Goal: Task Accomplishment & Management: Manage account settings

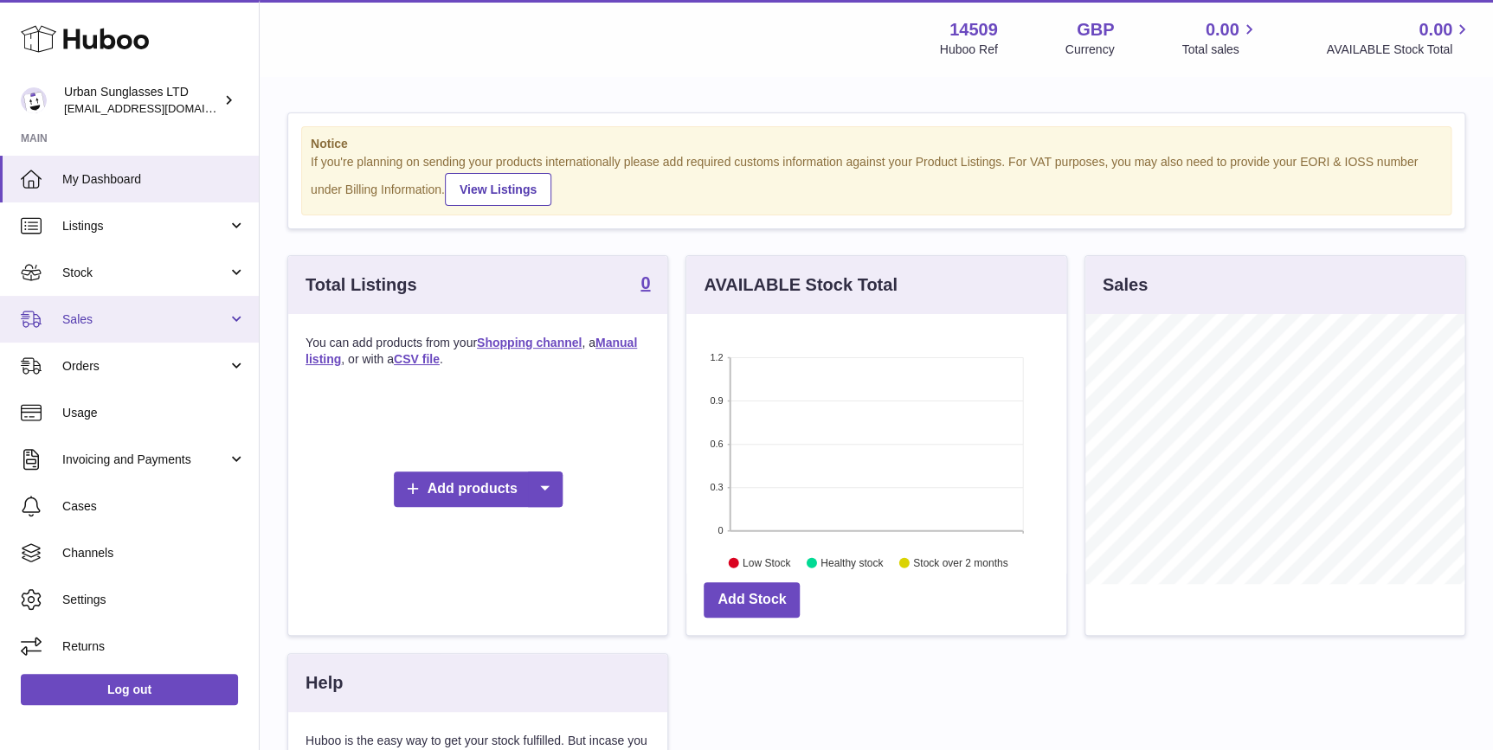
scroll to position [269, 379]
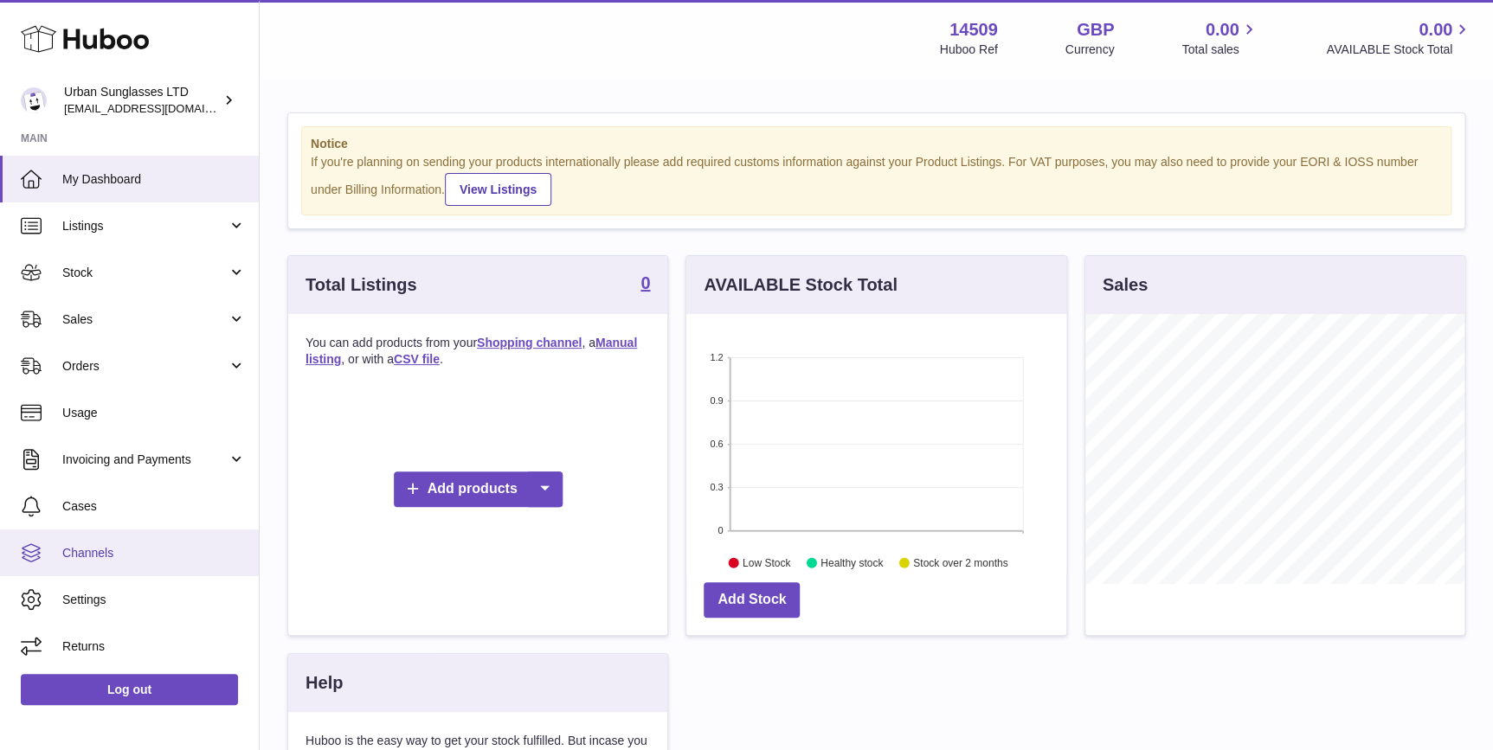
click at [163, 558] on span "Channels" at bounding box center [154, 553] width 184 height 16
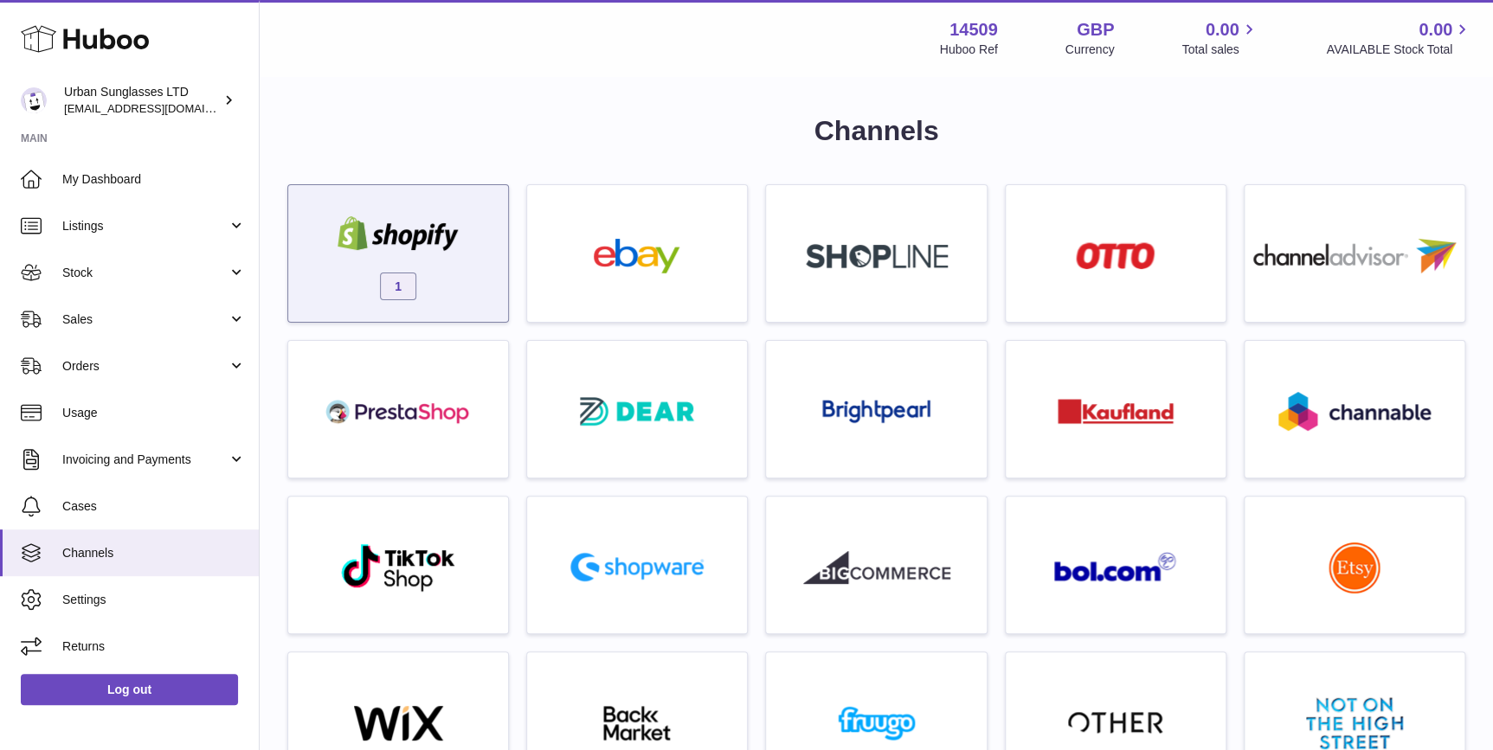
click at [405, 305] on div "1" at bounding box center [398, 258] width 203 height 111
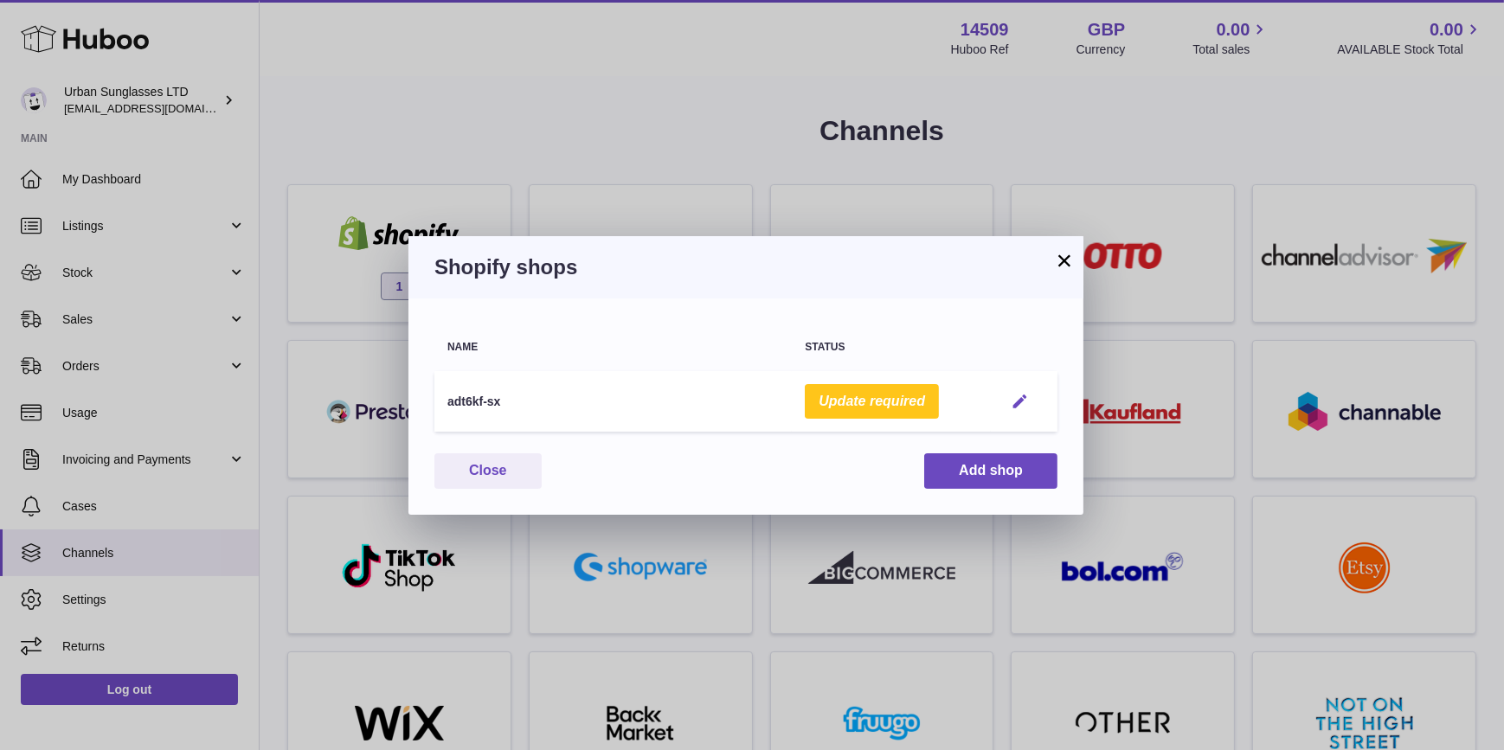
click at [1018, 393] on em "button" at bounding box center [1020, 402] width 18 height 18
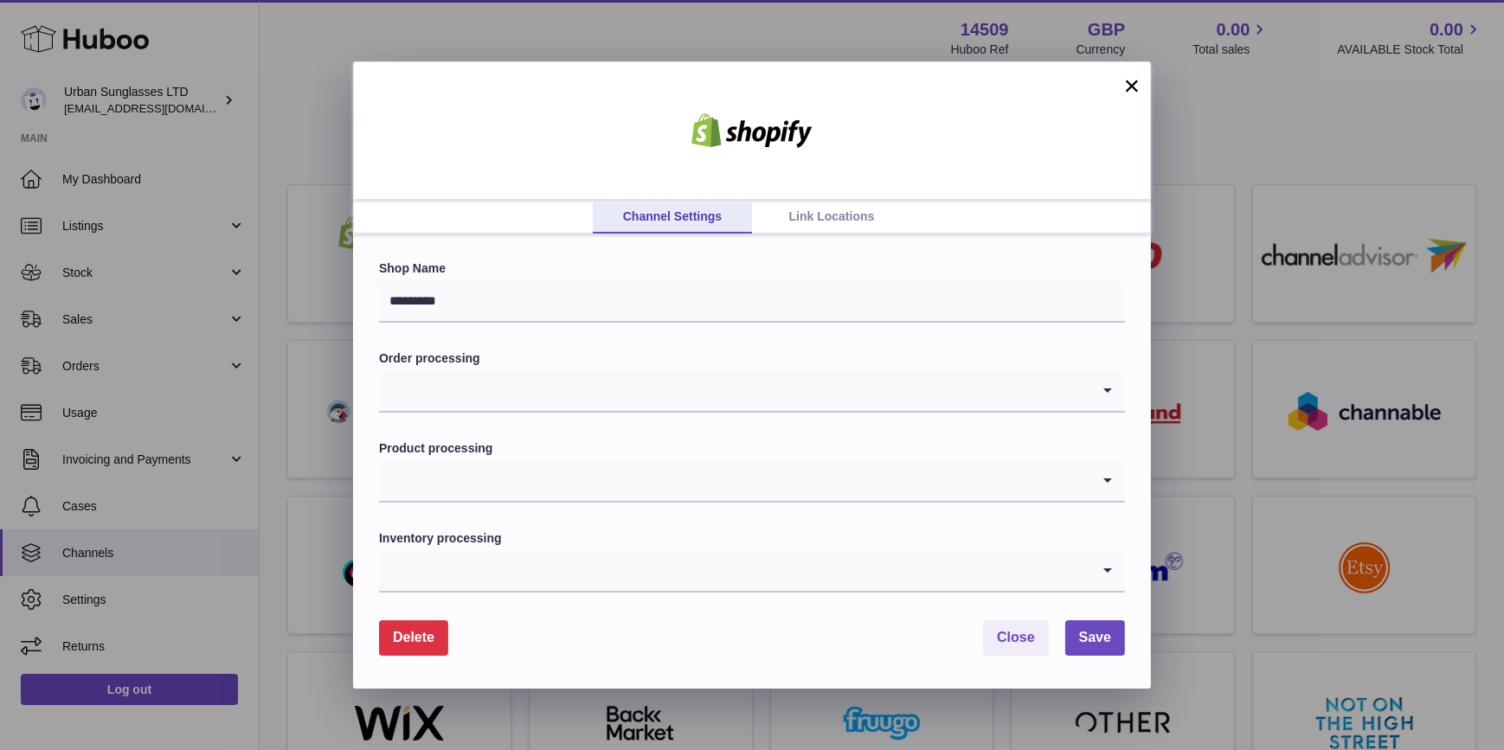
click at [1134, 86] on button "×" at bounding box center [1132, 85] width 21 height 21
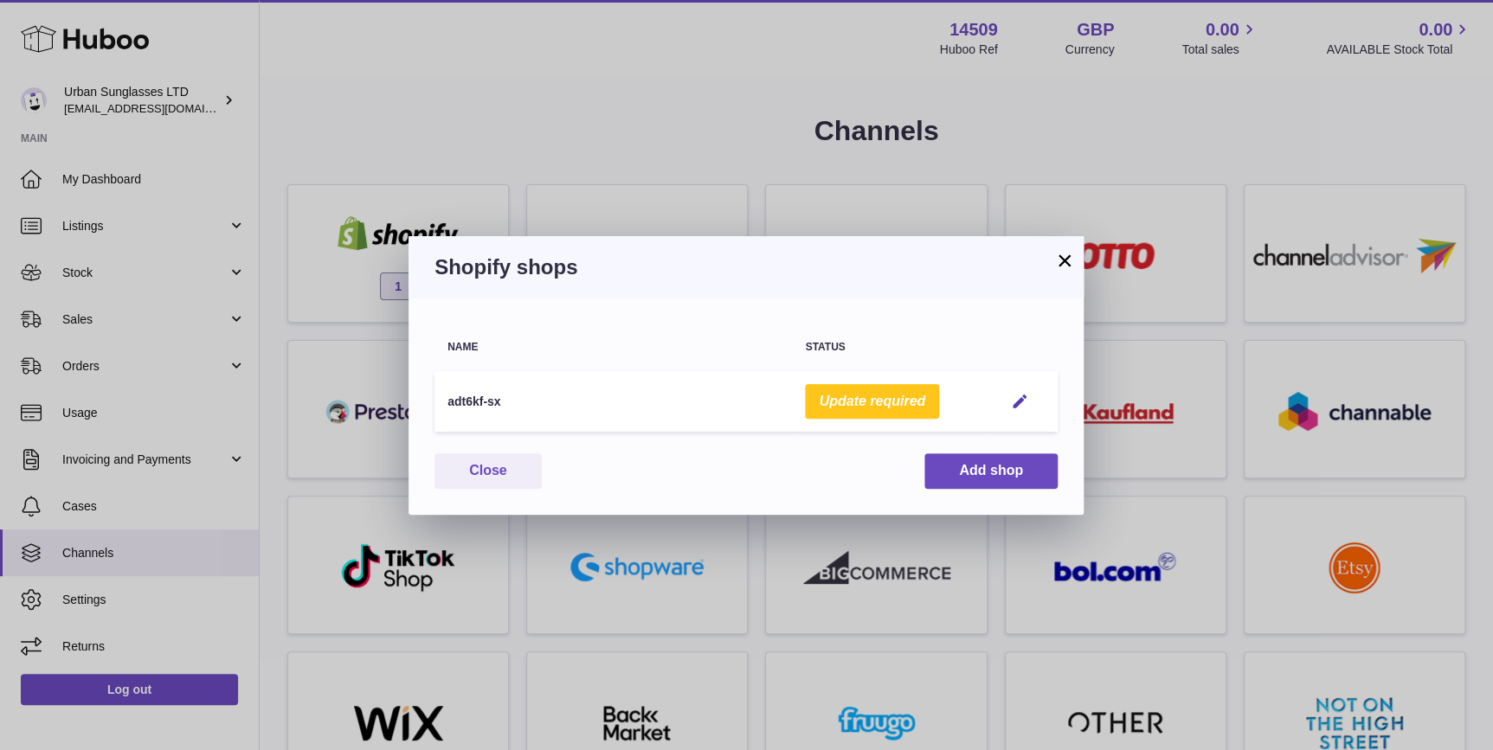
click at [1054, 256] on button "×" at bounding box center [1064, 260] width 21 height 21
